Goal: Transaction & Acquisition: Purchase product/service

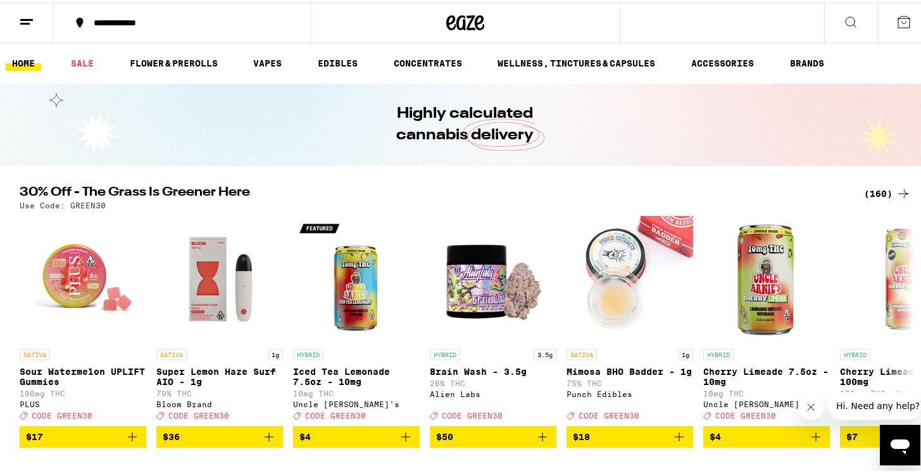
click at [869, 189] on div "(160)" at bounding box center [887, 190] width 47 height 15
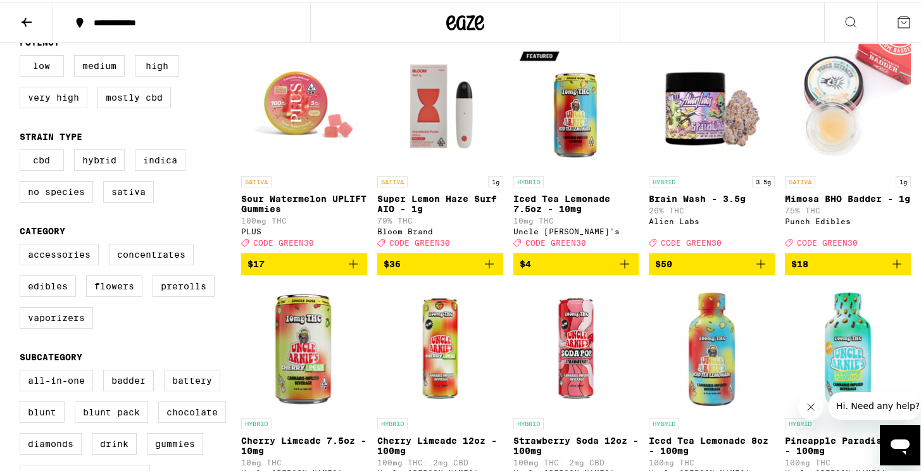
scroll to position [91, 0]
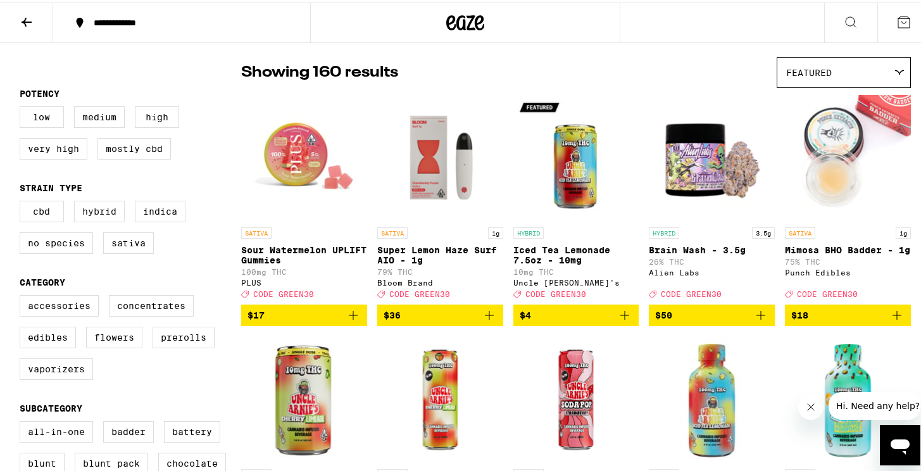
click at [82, 218] on label "Hybrid" at bounding box center [99, 209] width 51 height 22
click at [23, 201] on input "Hybrid" at bounding box center [22, 200] width 1 height 1
checkbox input "true"
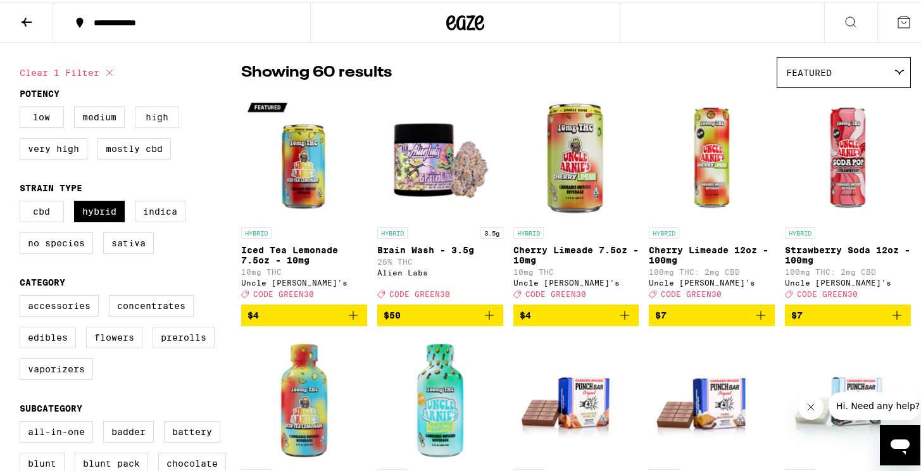
click at [156, 113] on label "High" at bounding box center [157, 115] width 44 height 22
click at [23, 106] on input "High" at bounding box center [22, 106] width 1 height 1
checkbox input "true"
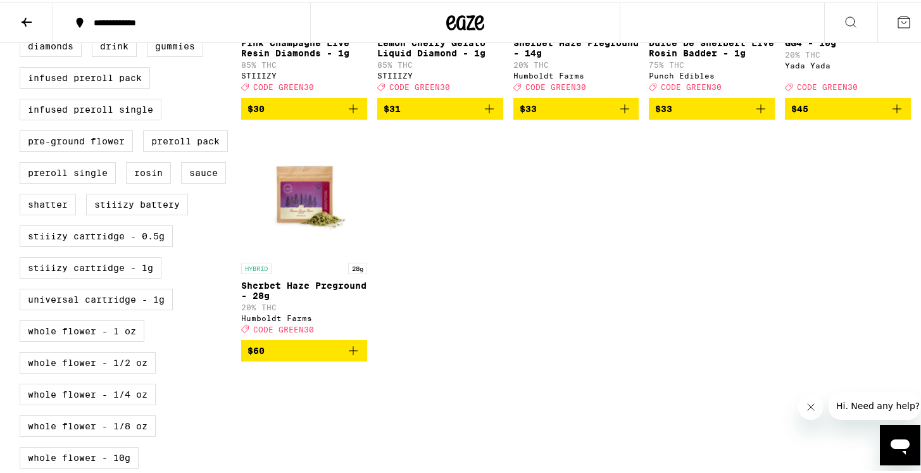
scroll to position [543, 0]
